Goal: Download file/media

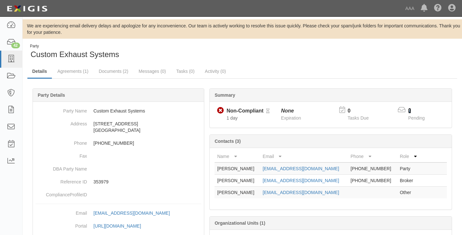
click at [409, 110] on link "2" at bounding box center [409, 110] width 3 height 5
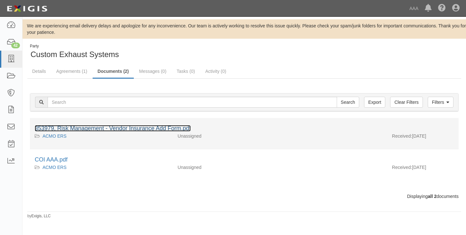
click at [76, 127] on link "353979, Risk Management - Vendor Insurance Add Form.pdf" at bounding box center [113, 128] width 156 height 6
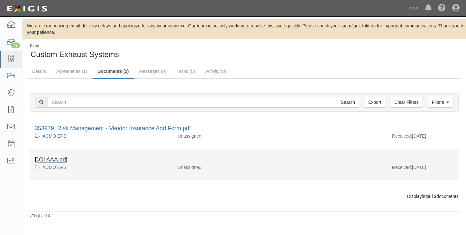
click at [45, 159] on link "COI AAA.pdf" at bounding box center [51, 159] width 33 height 6
